Goal: Task Accomplishment & Management: Manage account settings

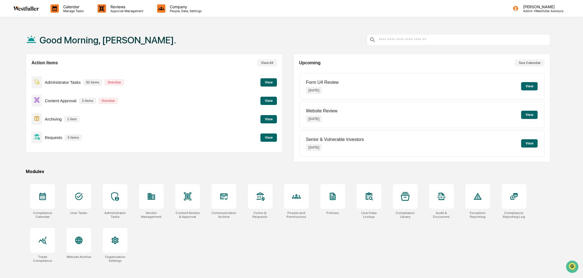
click at [271, 138] on button "View" at bounding box center [268, 138] width 16 height 8
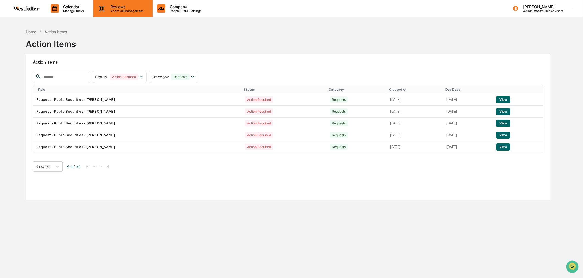
click at [126, 9] on p "Approval Management" at bounding box center [126, 11] width 40 height 4
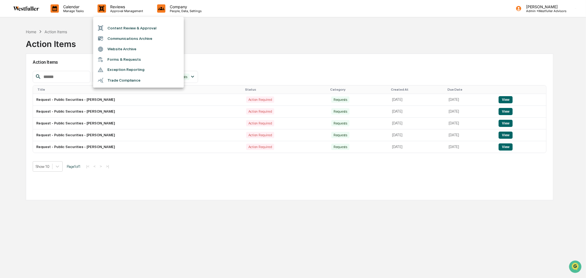
click at [126, 56] on li "Forms & Requests" at bounding box center [138, 59] width 91 height 10
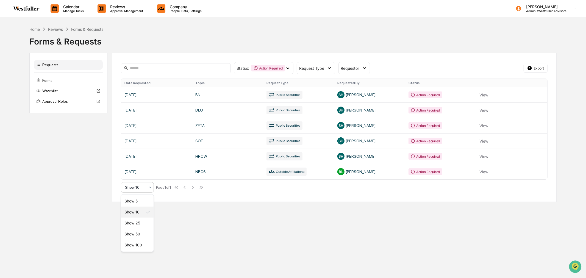
click at [150, 186] on icon at bounding box center [150, 187] width 4 height 4
click at [142, 221] on div "Show 25" at bounding box center [137, 223] width 32 height 11
click at [487, 94] on link at bounding box center [334, 94] width 426 height 15
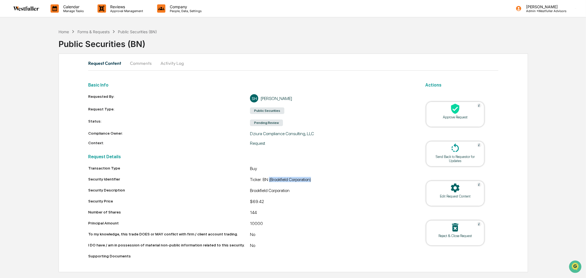
drag, startPoint x: 315, startPoint y: 179, endPoint x: 270, endPoint y: 180, distance: 44.8
click at [270, 180] on div "Ticker: BN (Brookfield Corporation)" at bounding box center [331, 180] width 162 height 7
copy div "(Brookfield Corporation)"
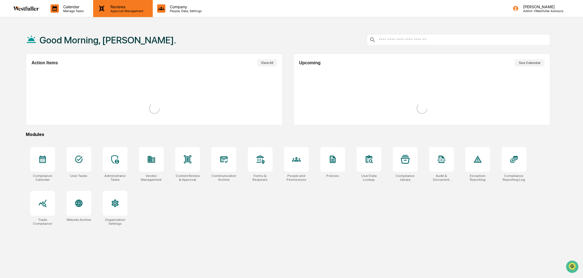
click at [116, 4] on div "Reviews Approval Management" at bounding box center [122, 8] width 59 height 17
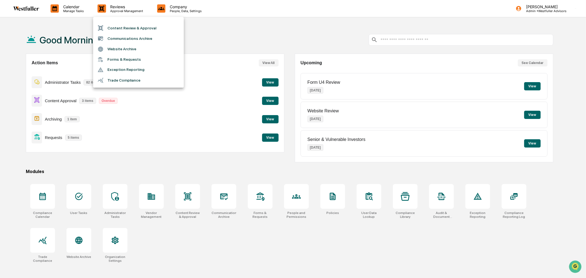
click at [126, 59] on li "Forms & Requests" at bounding box center [138, 59] width 91 height 10
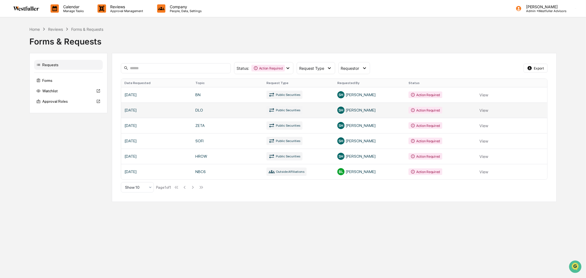
click at [233, 113] on link at bounding box center [334, 109] width 426 height 15
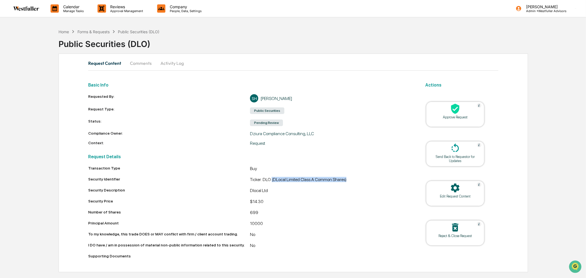
drag, startPoint x: 272, startPoint y: 179, endPoint x: 346, endPoint y: 179, distance: 74.5
click at [346, 179] on div "Ticker: DLO (DLocal Limited Class A Common Shares)" at bounding box center [331, 180] width 162 height 7
click at [291, 181] on div "Ticker: DLO (DLocal Limited Class A Common Shares)" at bounding box center [331, 180] width 162 height 7
click at [109, 29] on div "Forms & Requests" at bounding box center [93, 31] width 32 height 5
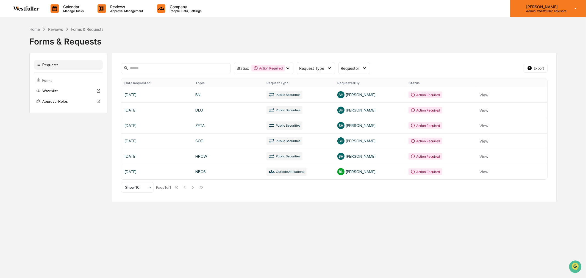
click at [534, 11] on p "Admin • Westfuller Advisors" at bounding box center [544, 11] width 45 height 4
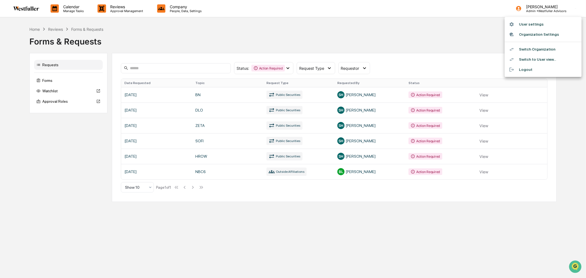
click at [533, 50] on li "Switch Organization" at bounding box center [543, 49] width 77 height 10
